Goal: Information Seeking & Learning: Find specific page/section

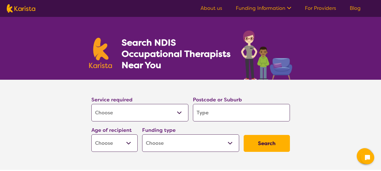
select select "[MEDICAL_DATA]"
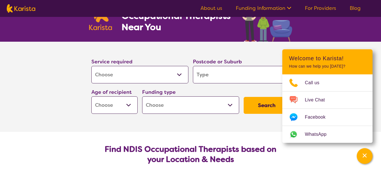
scroll to position [56, 0]
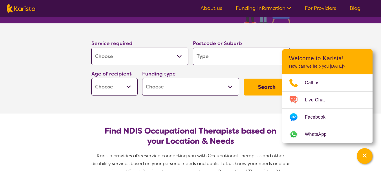
click at [207, 58] on input "search" at bounding box center [241, 56] width 97 height 17
type input "2"
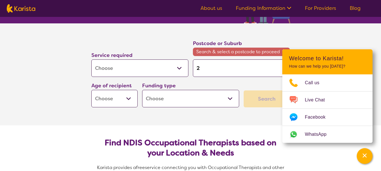
type input "25"
type input "257"
type input "2570"
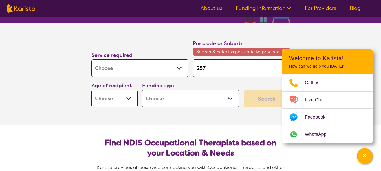
type input "2570"
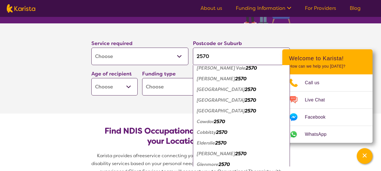
scroll to position [0, 0]
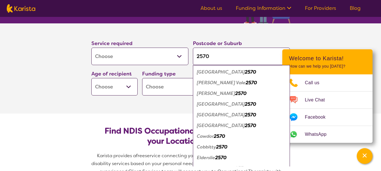
type input "2570"
click at [178, 101] on section "Service required Allied Health Assistant Assessment ([MEDICAL_DATA] or [MEDICAL…" at bounding box center [191, 68] width 226 height 90
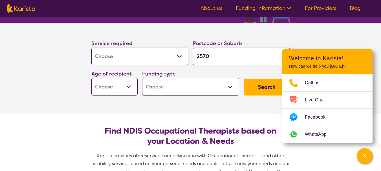
click at [128, 84] on select "Early Childhood - 0 to 9 Child - 10 to 11 Adolescent - 12 to 17 Adult - 18 to 6…" at bounding box center [114, 86] width 46 height 17
select select "AD"
click at [91, 78] on select "Early Childhood - 0 to 9 Child - 10 to 11 Adolescent - 12 to 17 Adult - 18 to 6…" at bounding box center [114, 86] width 46 height 17
select select "AD"
click at [230, 87] on select "Home Care Package (HCP) National Disability Insurance Scheme (NDIS) I don't know" at bounding box center [190, 86] width 97 height 17
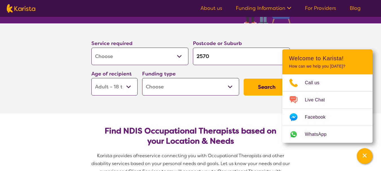
select select "NDIS"
click at [142, 78] on select "Home Care Package (HCP) National Disability Insurance Scheme (NDIS) I don't know" at bounding box center [190, 86] width 97 height 17
select select "NDIS"
click at [268, 87] on button "Search" at bounding box center [267, 87] width 46 height 17
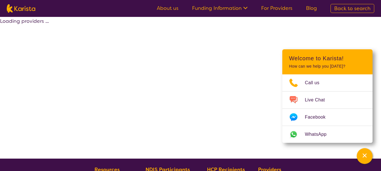
select select "by_score"
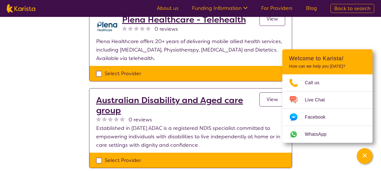
scroll to position [480, 0]
